Goal: Communication & Community: Answer question/provide support

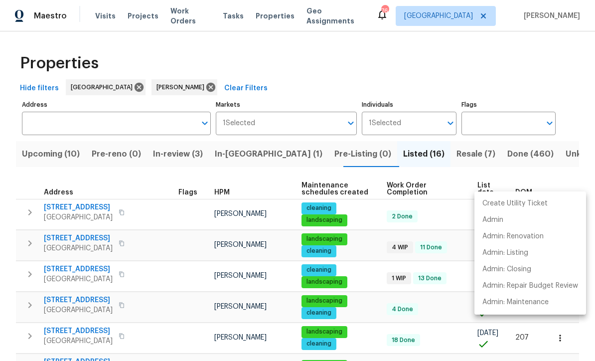
scroll to position [34, 0]
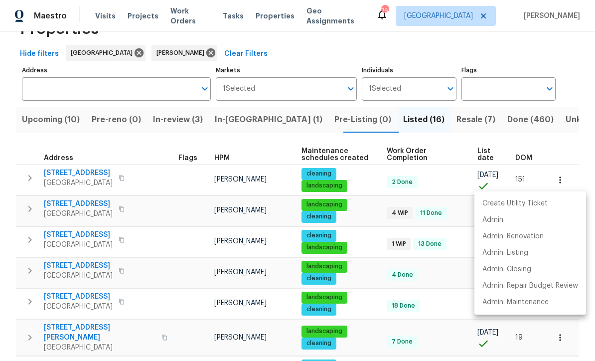
click at [25, 206] on div at bounding box center [297, 180] width 595 height 361
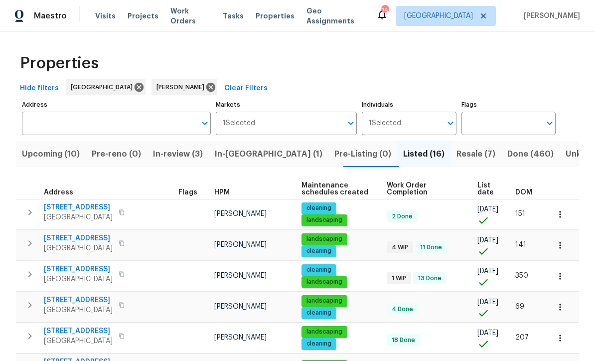
scroll to position [0, 0]
click at [248, 158] on span "In-[GEOGRAPHIC_DATA] (1)" at bounding box center [269, 154] width 108 height 14
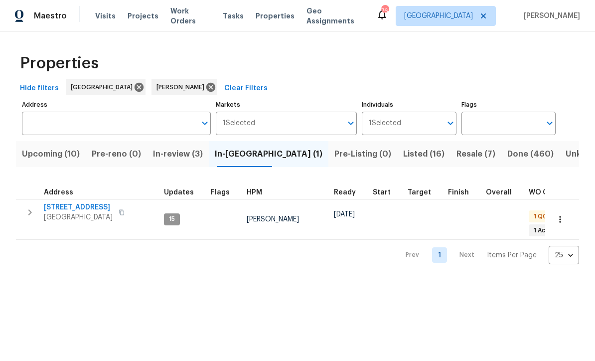
click at [71, 205] on span "[STREET_ADDRESS]" at bounding box center [78, 207] width 69 height 10
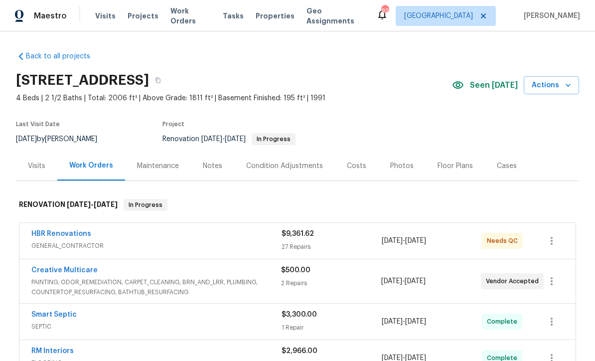
click at [64, 272] on link "Creative Multicare" at bounding box center [64, 270] width 66 height 7
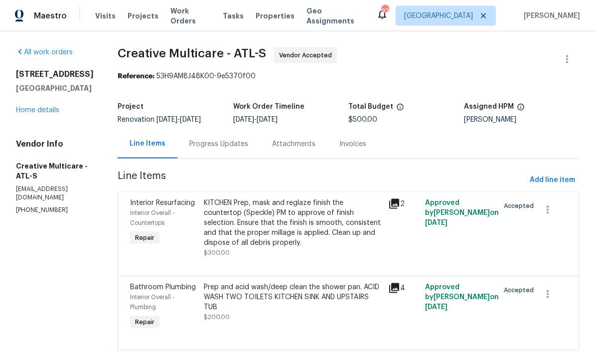
scroll to position [29, 0]
click at [239, 139] on div "Progress Updates" at bounding box center [218, 144] width 59 height 10
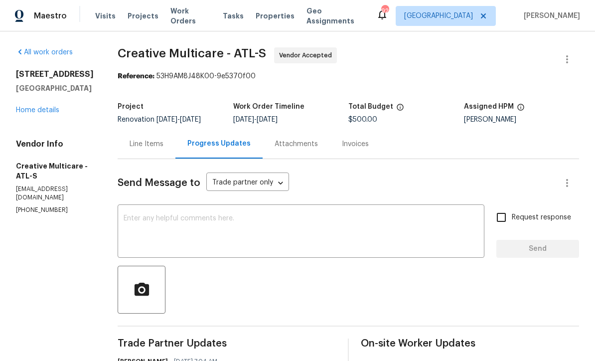
click at [157, 215] on textarea at bounding box center [301, 232] width 355 height 35
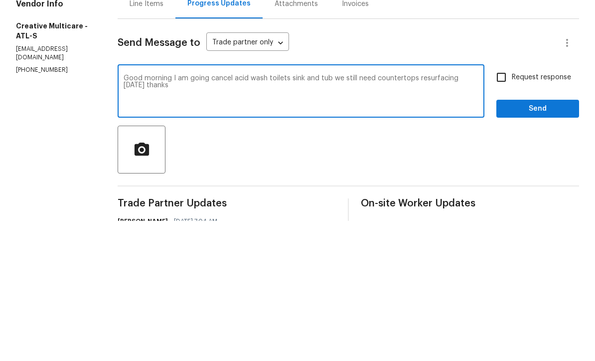
type textarea "Good morning I am going cancel acid wash toilets sink and tub we still need cou…"
click at [502, 207] on input "Request response" at bounding box center [501, 217] width 21 height 21
checkbox input "true"
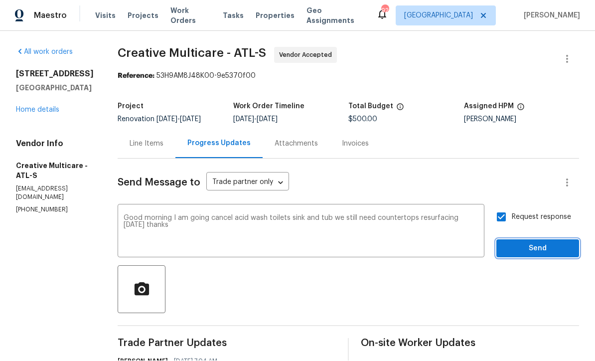
click at [522, 240] on button "Send" at bounding box center [538, 249] width 83 height 18
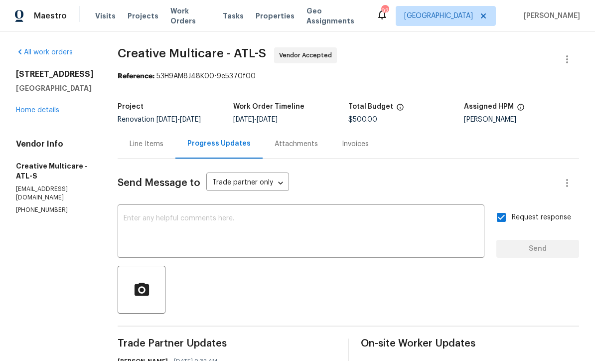
scroll to position [0, 0]
click at [164, 139] on div "Line Items" at bounding box center [147, 144] width 34 height 10
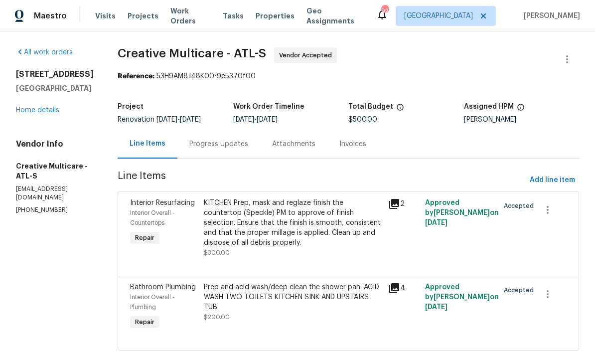
click at [40, 107] on link "Home details" at bounding box center [37, 110] width 43 height 7
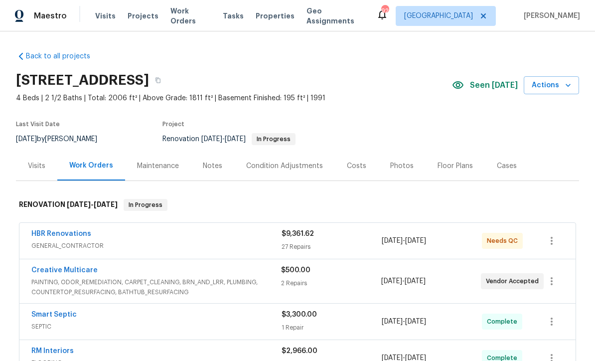
click at [57, 230] on link "HBR Renovations" at bounding box center [61, 233] width 60 height 7
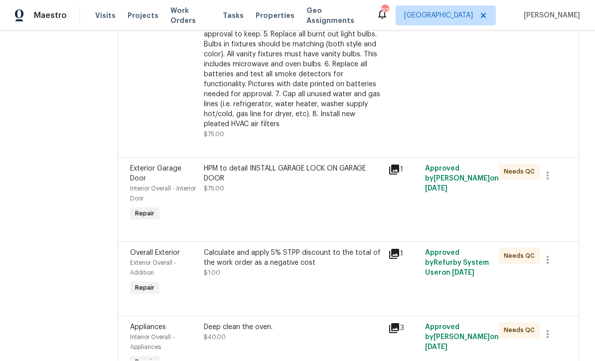
scroll to position [1905, 0]
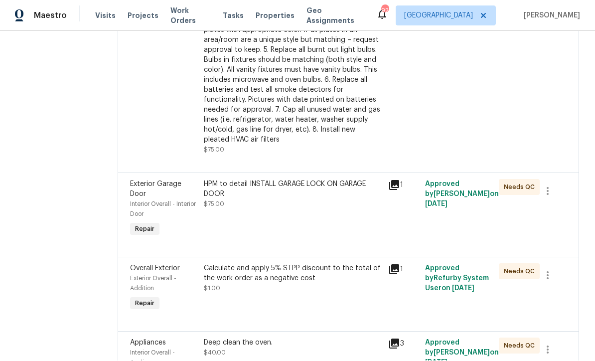
click at [249, 179] on div "HPM to detail INSTALL GARAGE LOCK ON GARAGE DOOR" at bounding box center [293, 189] width 178 height 20
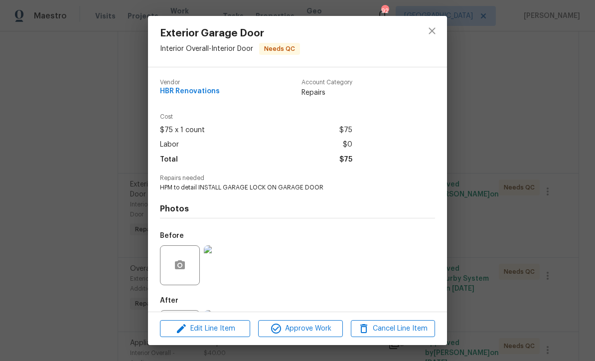
click at [224, 265] on img at bounding box center [224, 265] width 40 height 40
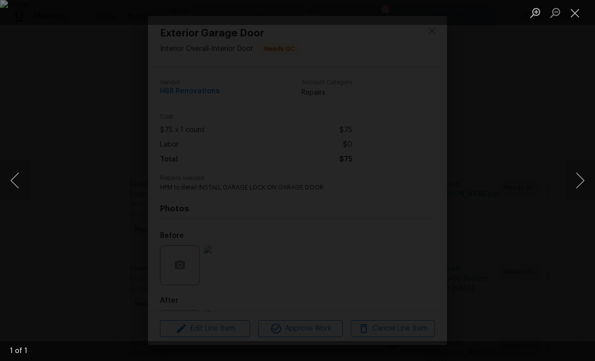
click at [571, 15] on button "Close lightbox" at bounding box center [575, 12] width 20 height 17
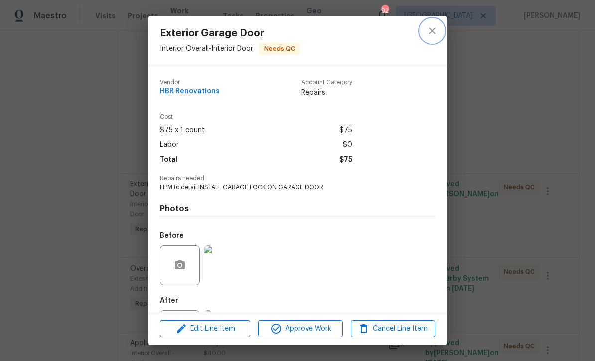
click at [429, 22] on button "close" at bounding box center [432, 31] width 24 height 24
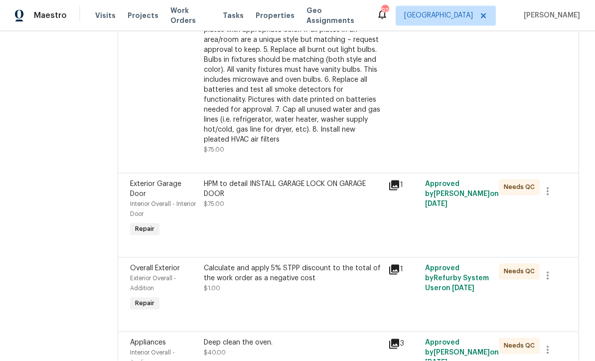
scroll to position [32, 0]
